Goal: Find specific page/section: Find specific page/section

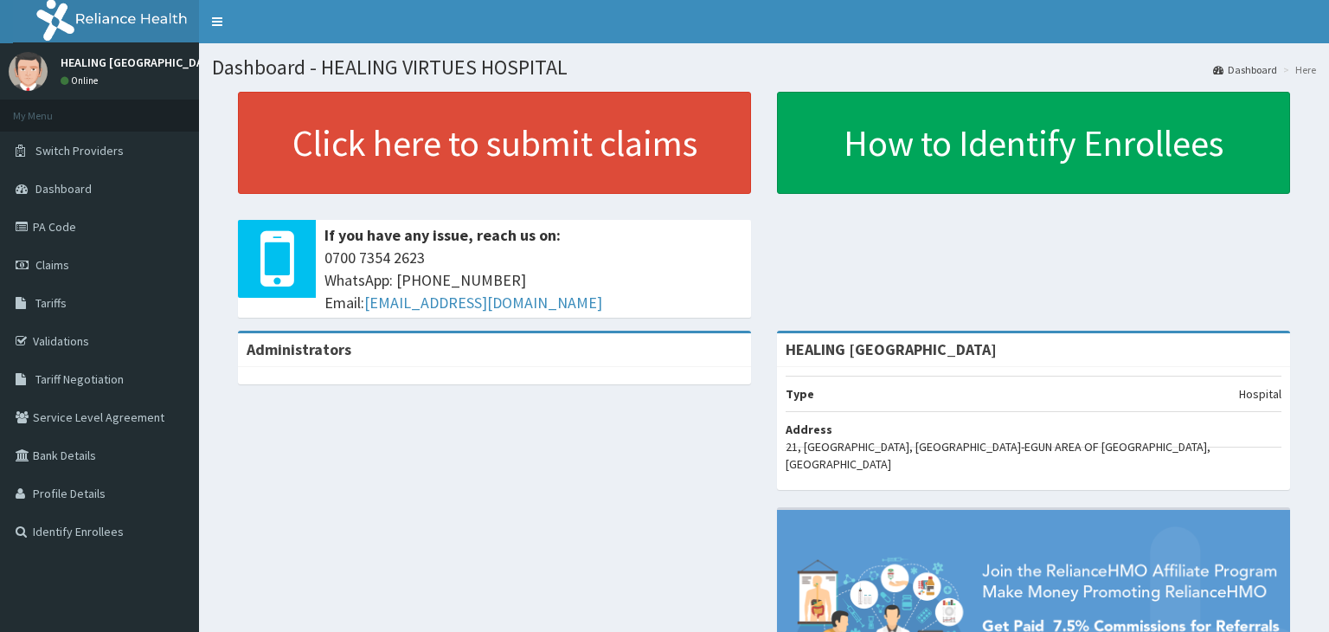
click at [48, 229] on link "PA Code" at bounding box center [99, 227] width 199 height 38
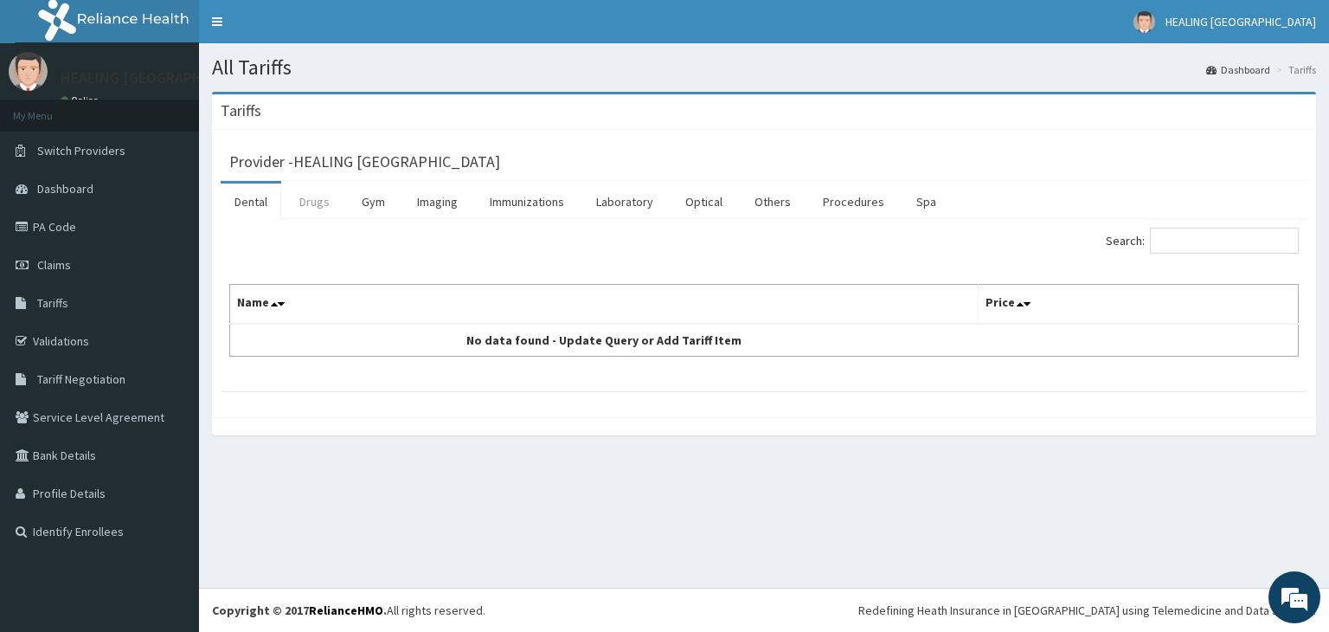
click at [312, 202] on link "Drugs" at bounding box center [315, 201] width 58 height 36
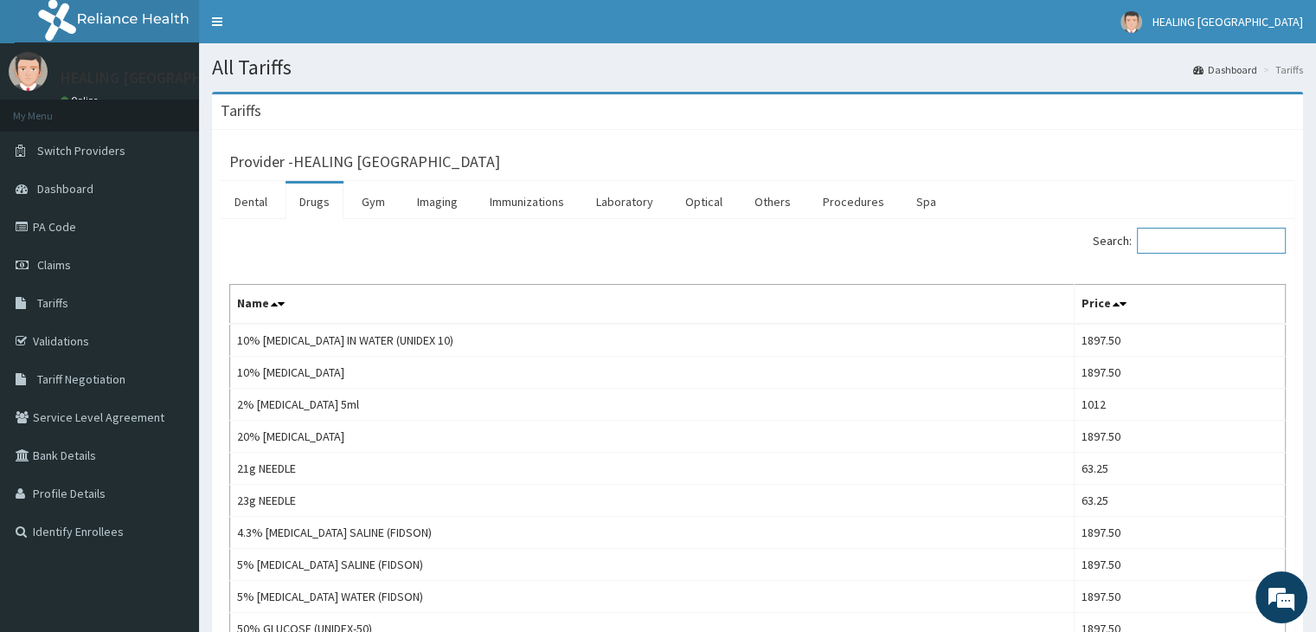
click at [1231, 243] on input "Search:" at bounding box center [1211, 241] width 149 height 26
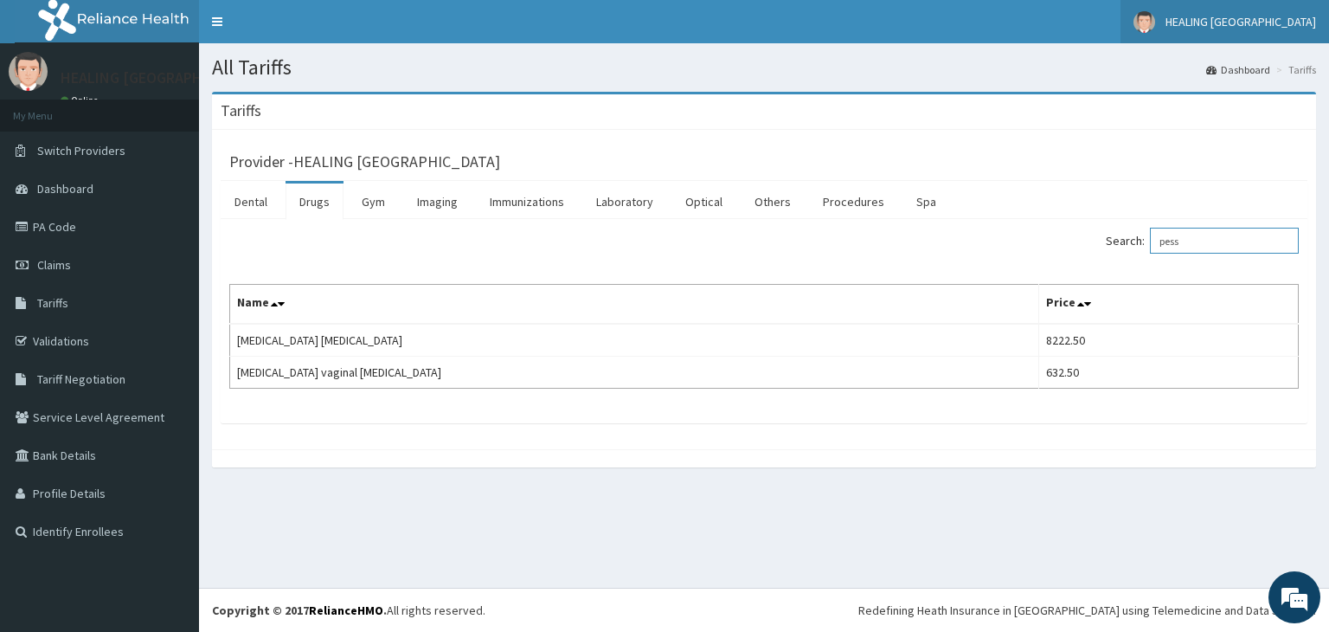
type input "pess"
